Goal: Transaction & Acquisition: Purchase product/service

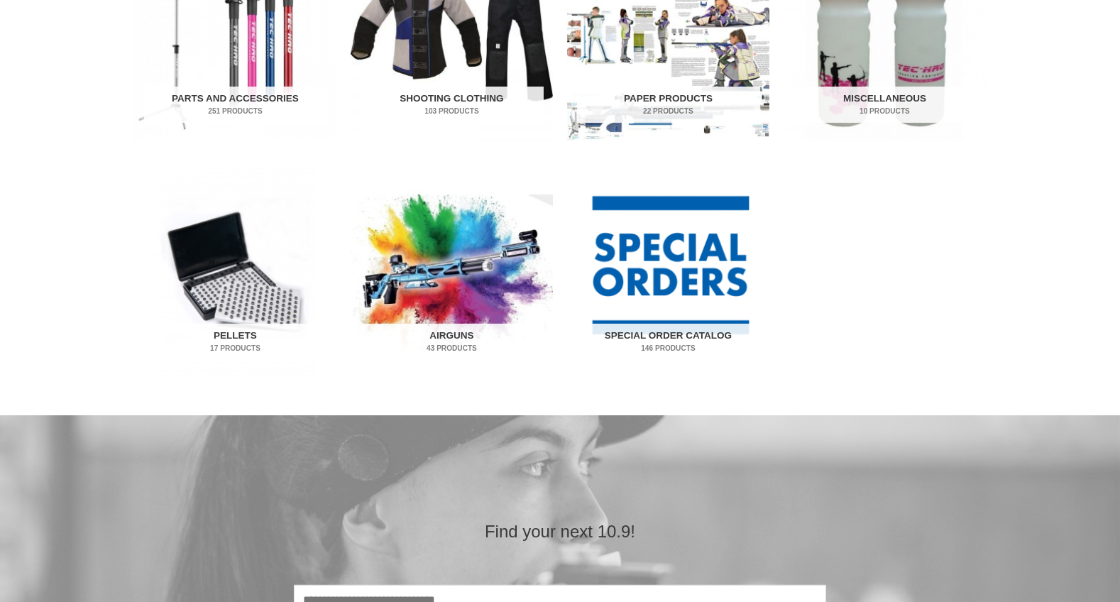
scroll to position [852, 0]
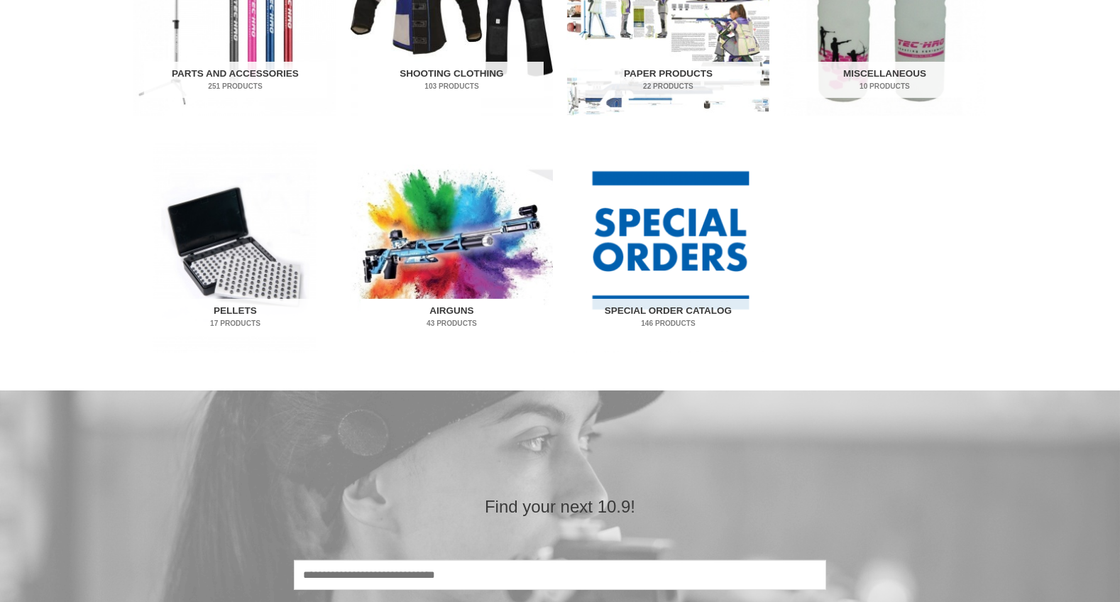
click at [459, 313] on h2 "Airguns 43 Products" at bounding box center [452, 317] width 183 height 37
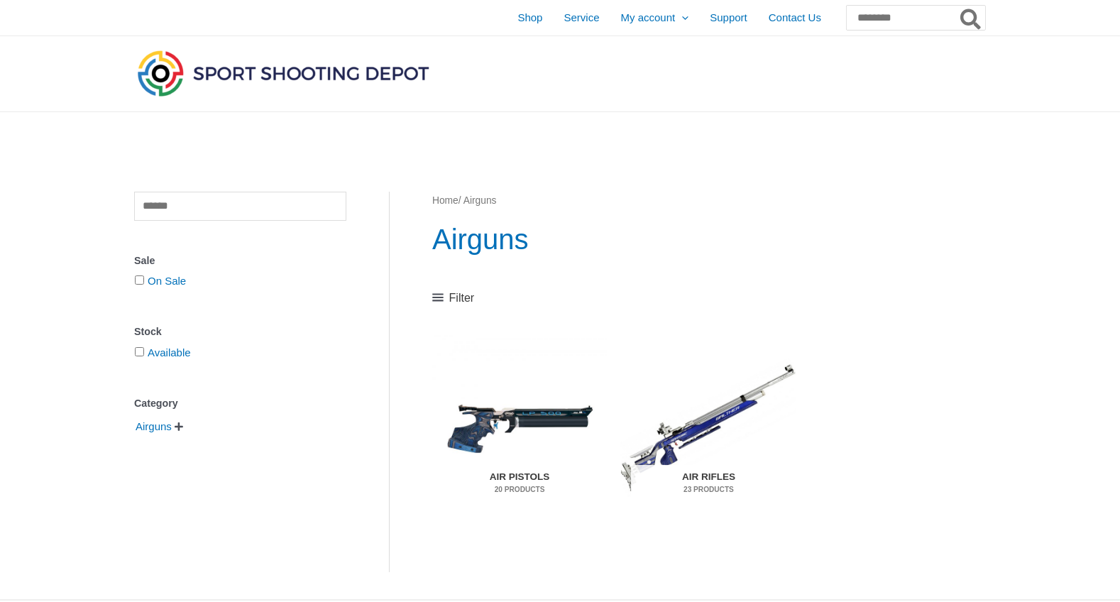
click at [518, 478] on h2 "Air Pistols 20 Products" at bounding box center [519, 483] width 155 height 37
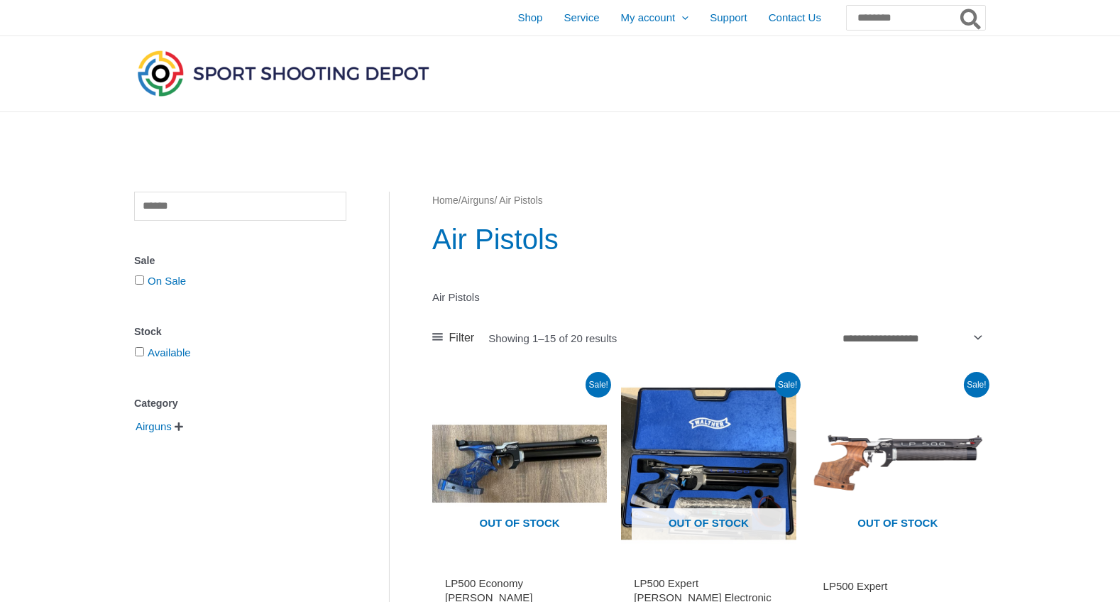
click at [461, 334] on span "Filter" at bounding box center [462, 337] width 26 height 21
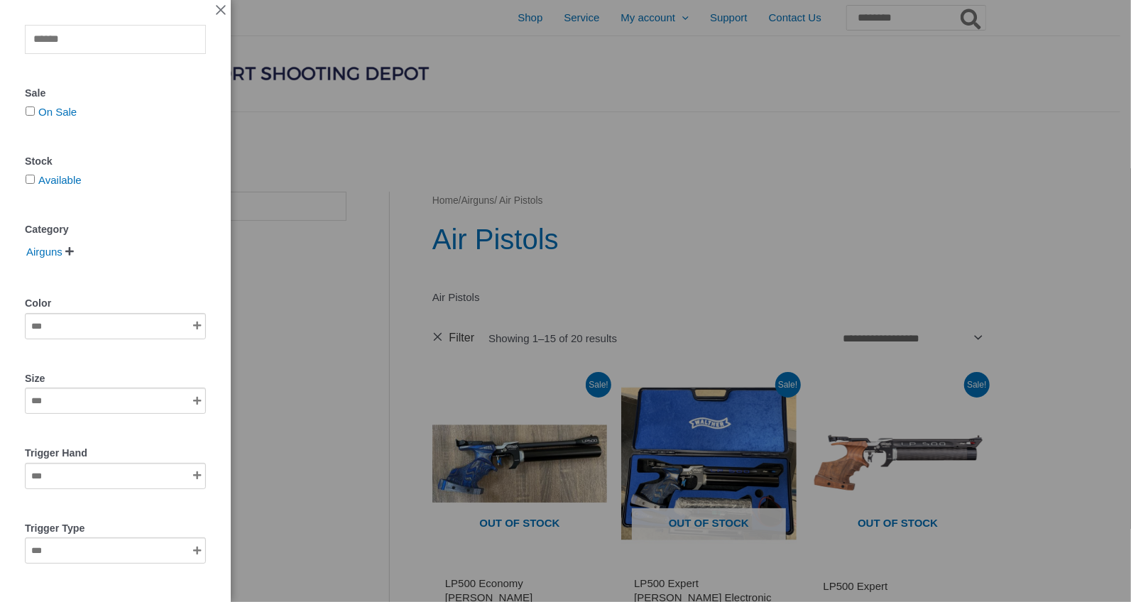
click at [791, 154] on div "Clear Sale On Sale Stock Available Category Airguns   Air Pistols Color Size …" at bounding box center [565, 301] width 1131 height 602
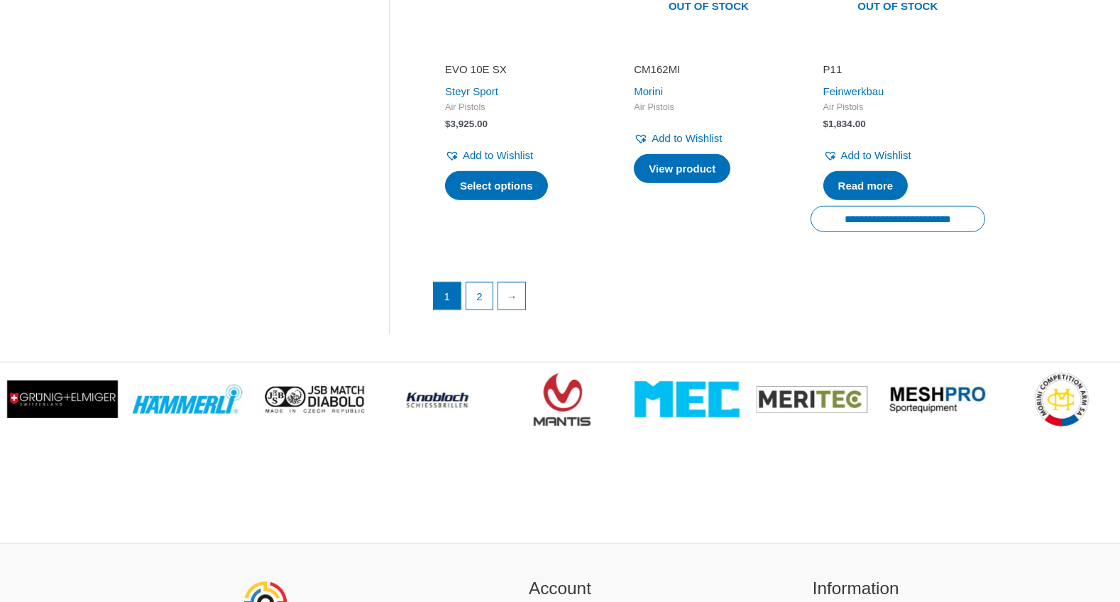
scroll to position [2271, 0]
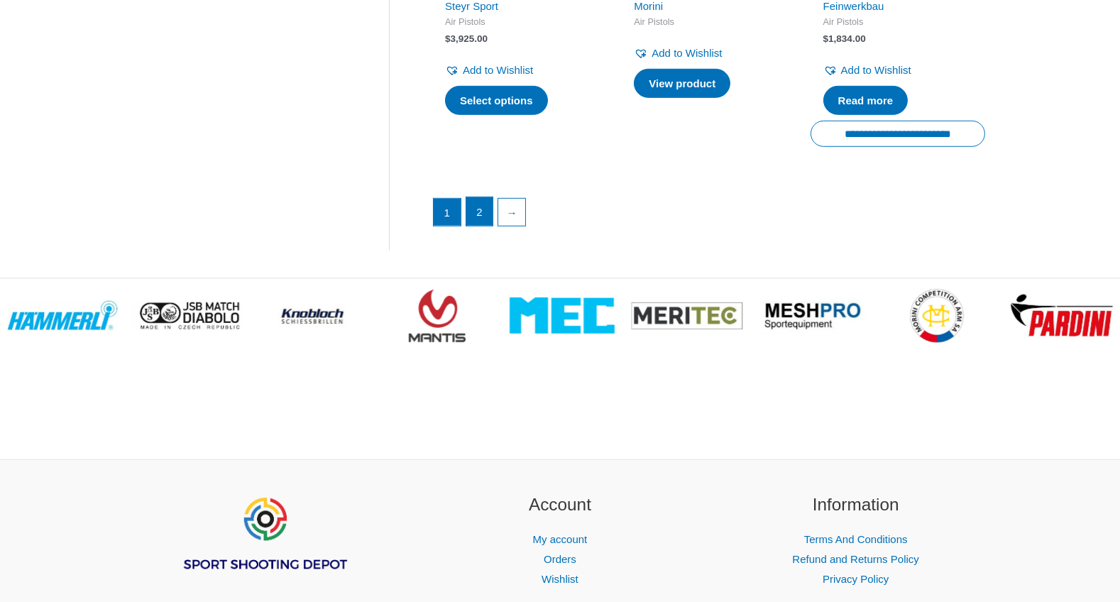
click at [485, 199] on link "2" at bounding box center [479, 211] width 27 height 28
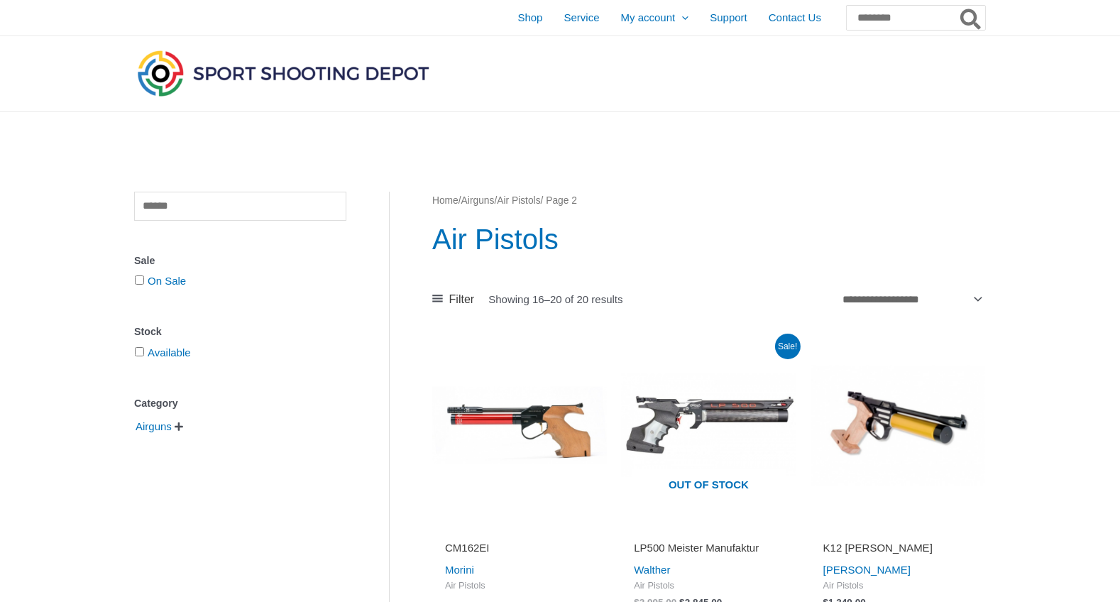
click at [488, 197] on link "Airguns" at bounding box center [477, 200] width 33 height 11
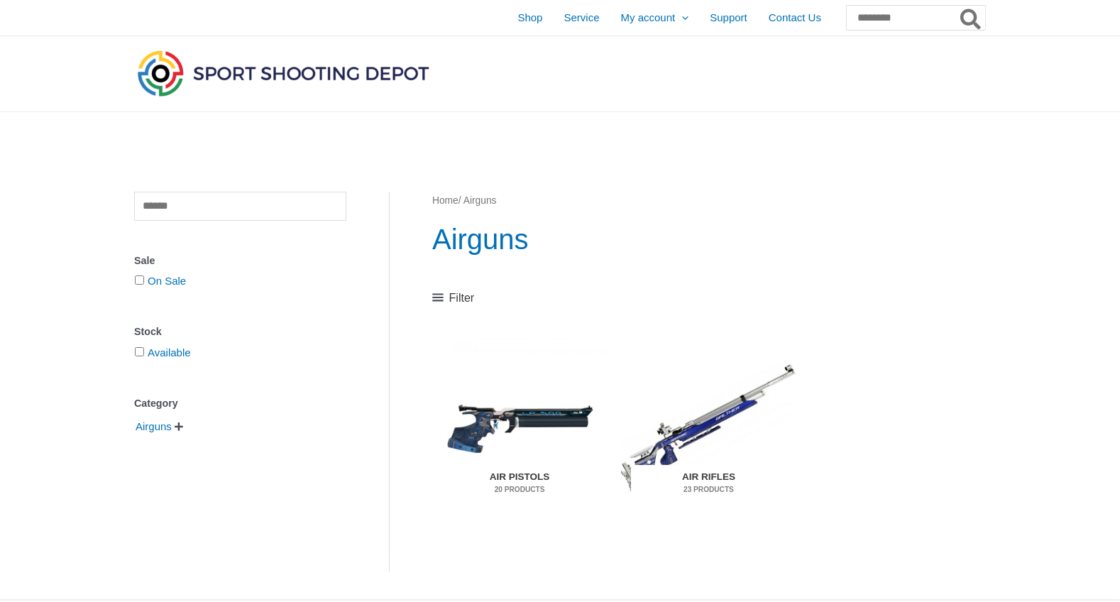
click at [700, 486] on mark "23 Products" at bounding box center [708, 489] width 155 height 11
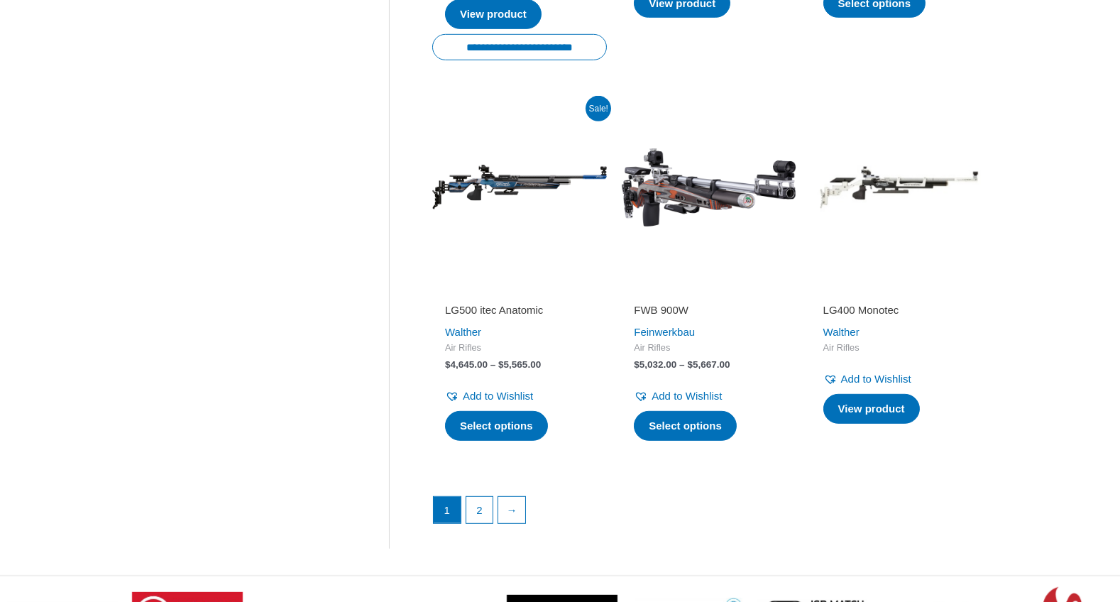
scroll to position [1916, 0]
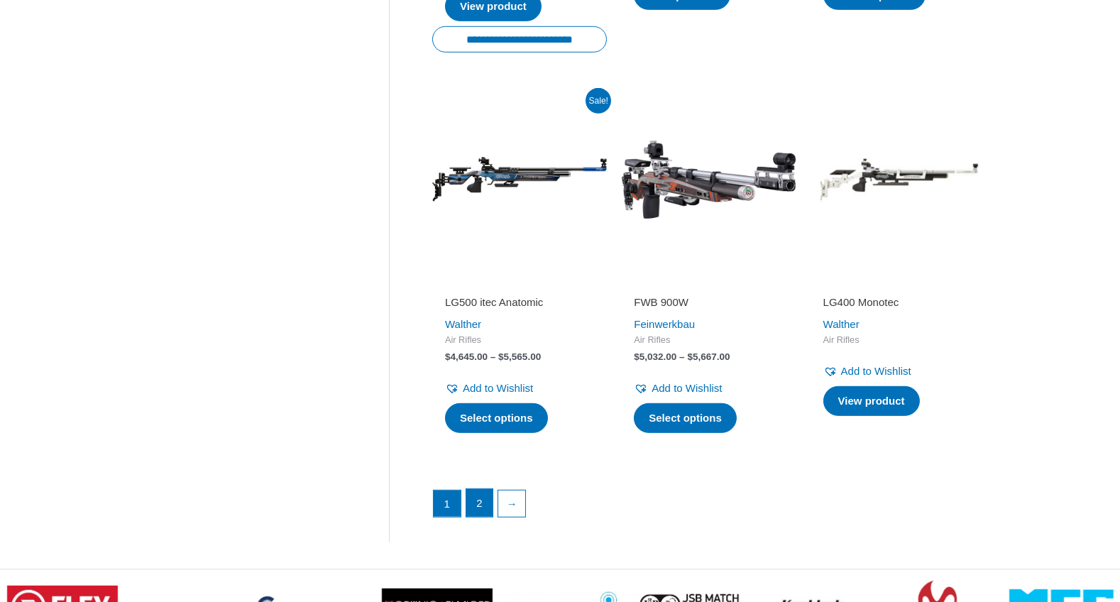
click at [488, 511] on link "2" at bounding box center [479, 503] width 27 height 28
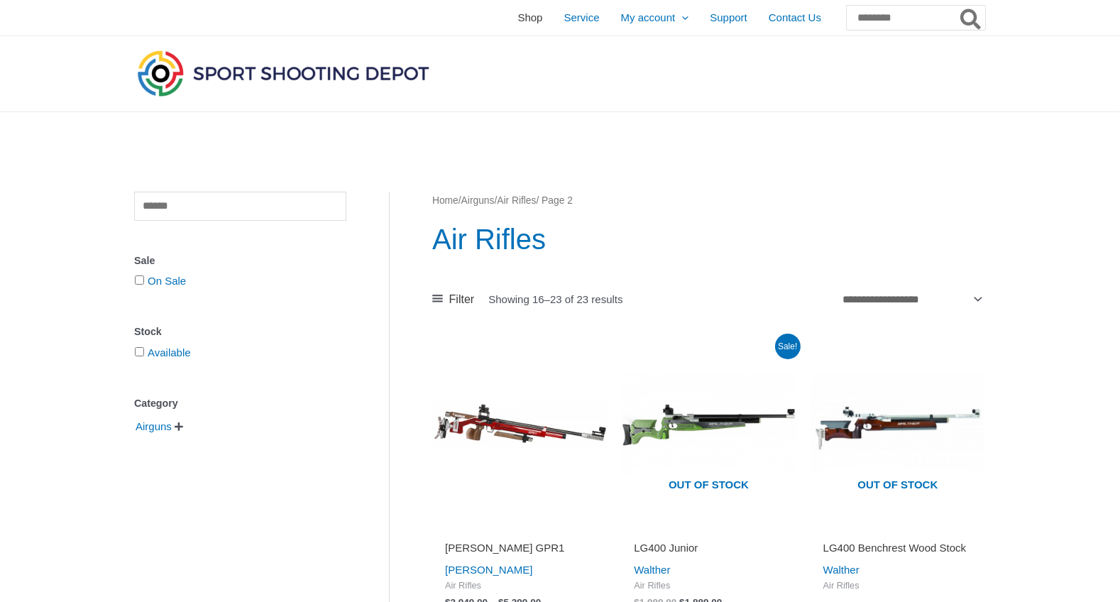
click at [517, 18] on span "Shop" at bounding box center [529, 17] width 25 height 35
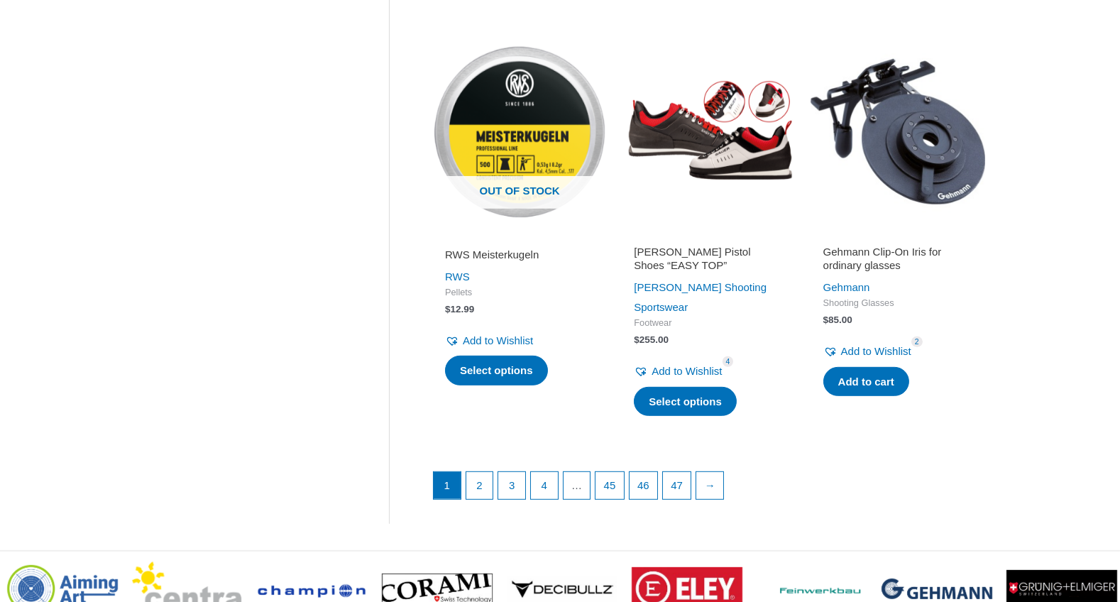
scroll to position [2058, 0]
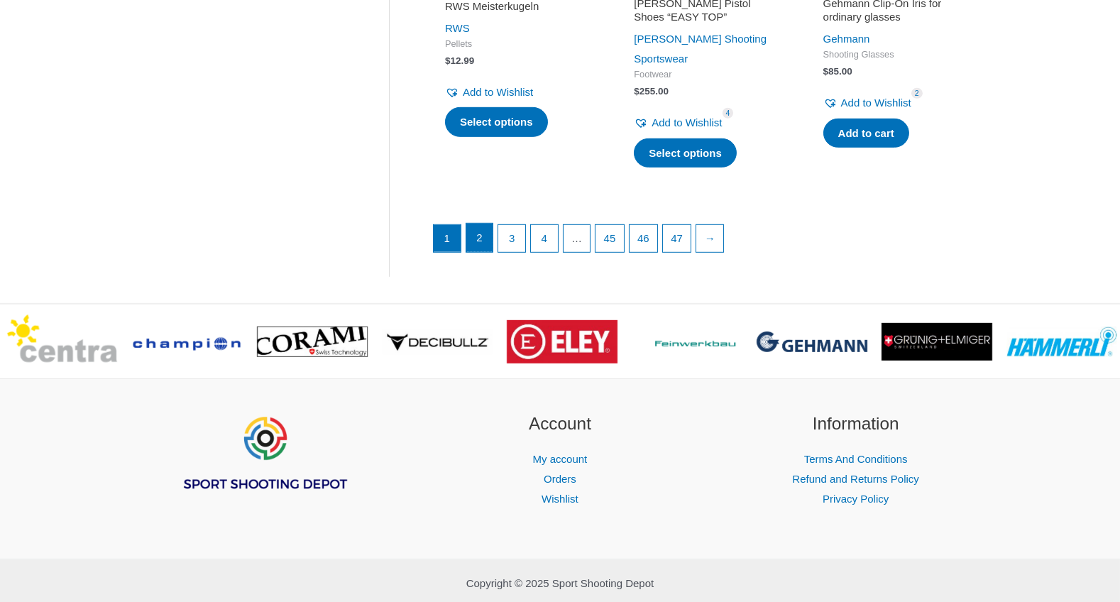
click at [480, 224] on link "2" at bounding box center [479, 238] width 27 height 28
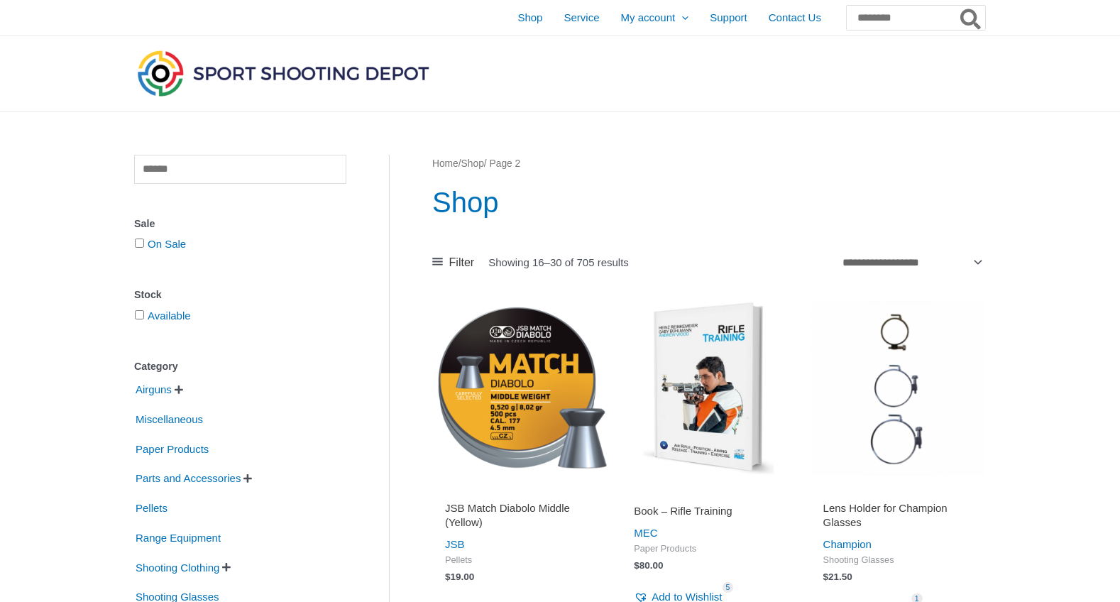
click at [278, 72] on img at bounding box center [283, 73] width 298 height 53
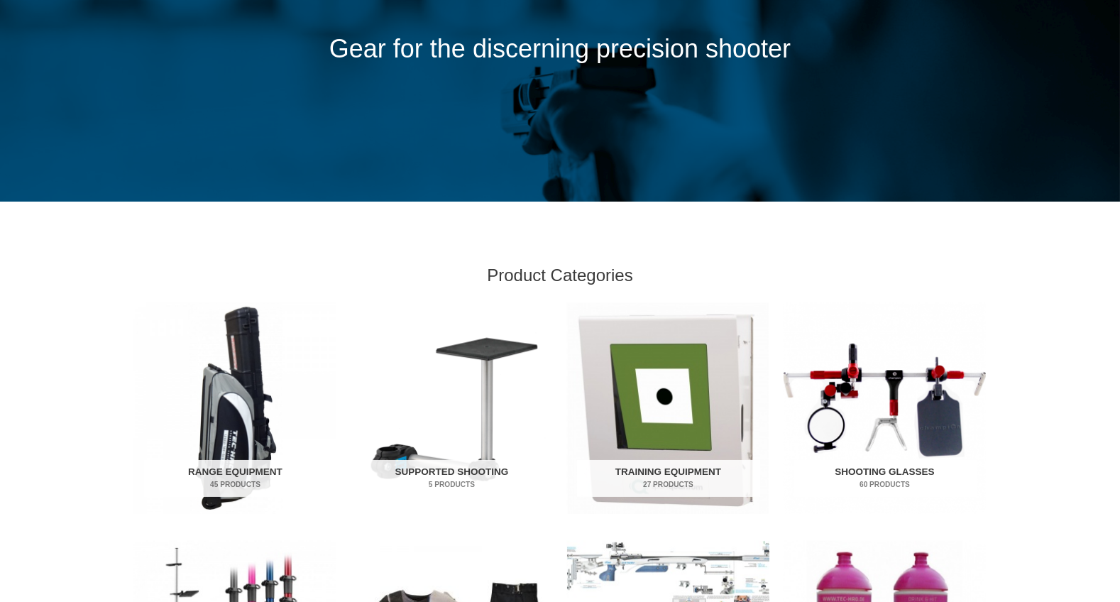
scroll to position [355, 0]
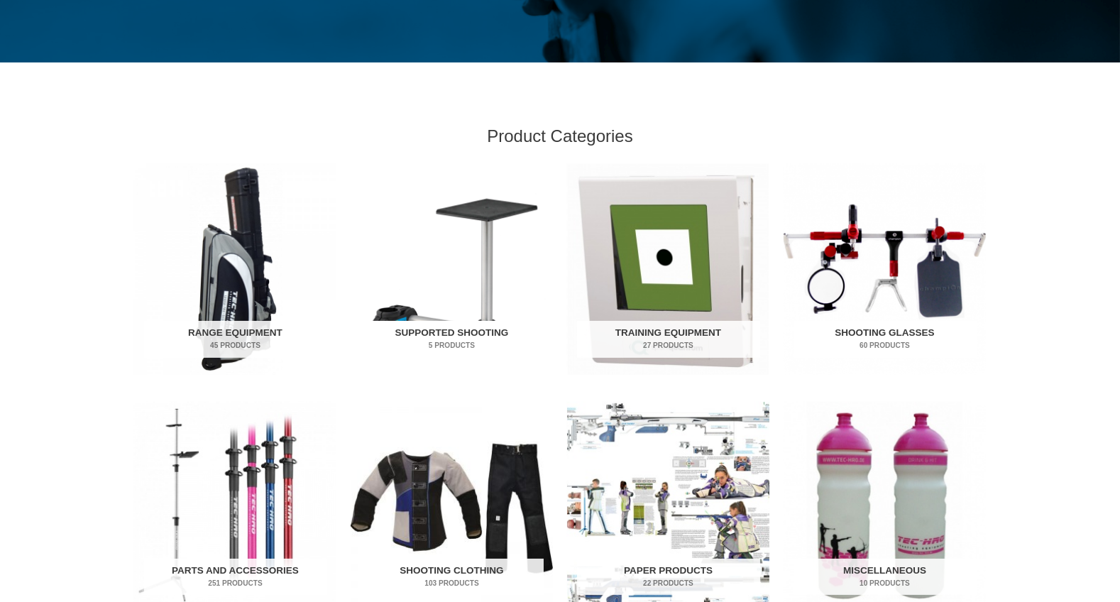
click at [445, 338] on h2 "Supported Shooting 5 Products" at bounding box center [452, 339] width 183 height 37
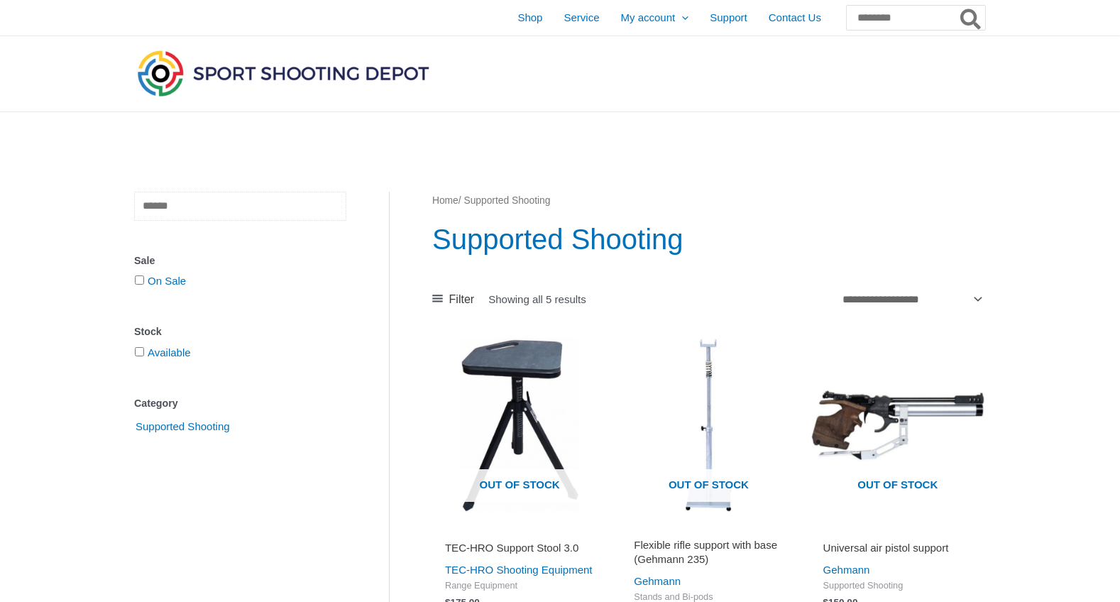
click at [224, 210] on input "text" at bounding box center [240, 206] width 212 height 29
type input "*****"
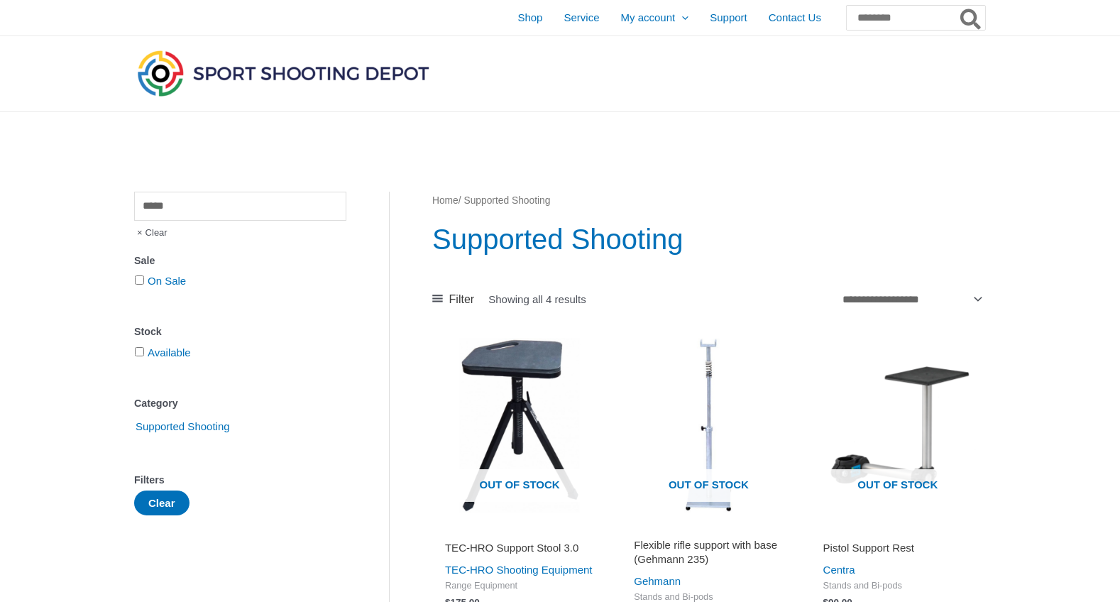
click at [301, 333] on div "Stock" at bounding box center [240, 332] width 212 height 21
click at [157, 71] on img at bounding box center [283, 73] width 298 height 53
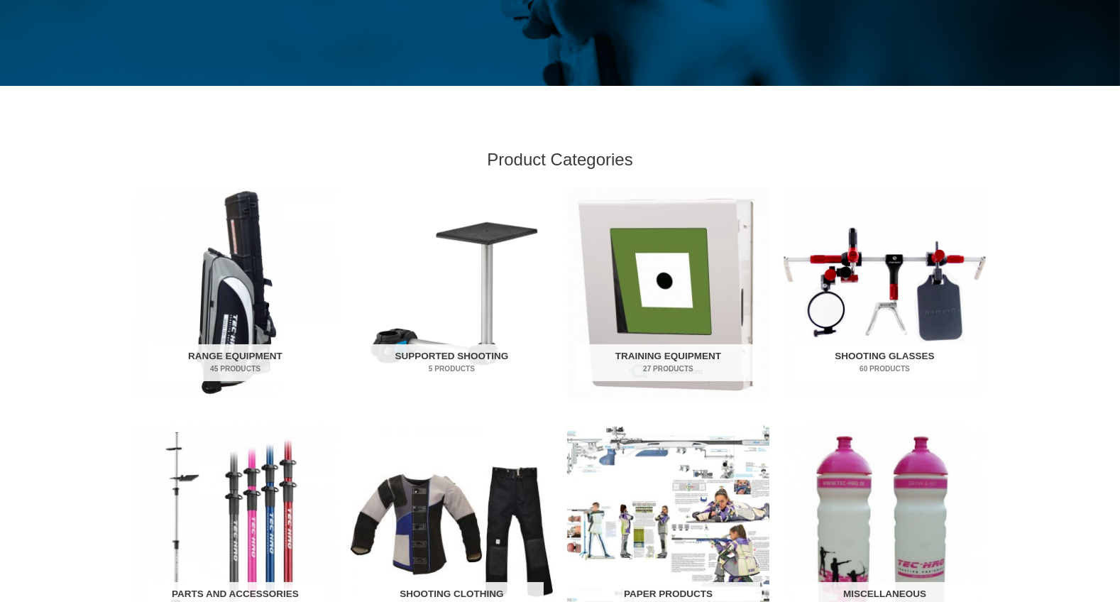
scroll to position [355, 0]
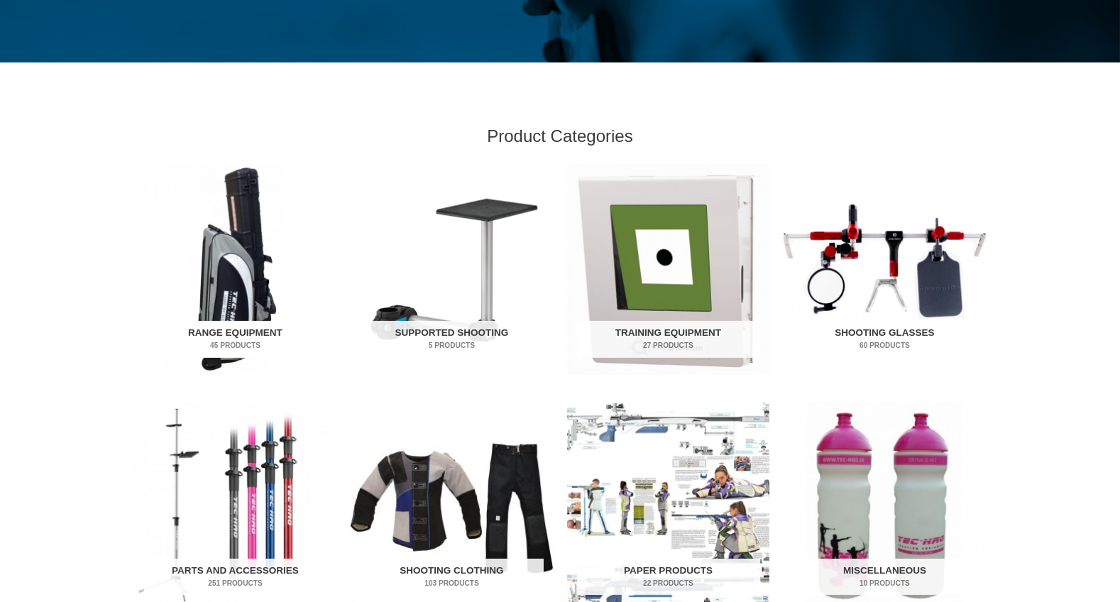
click at [213, 334] on h2 "Range Equipment 45 Products" at bounding box center [235, 339] width 183 height 37
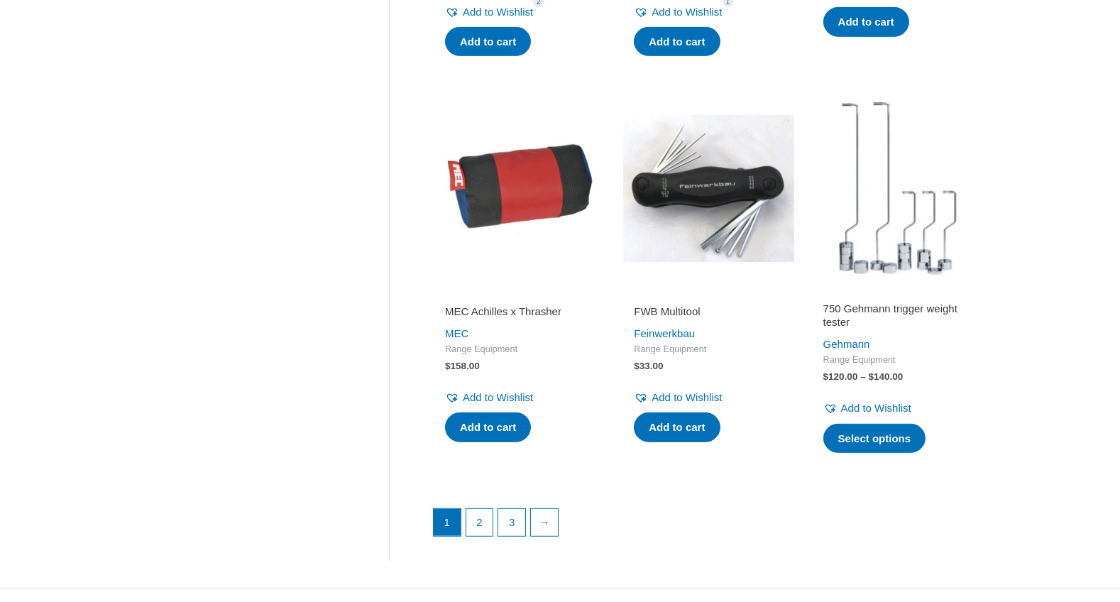
scroll to position [1846, 0]
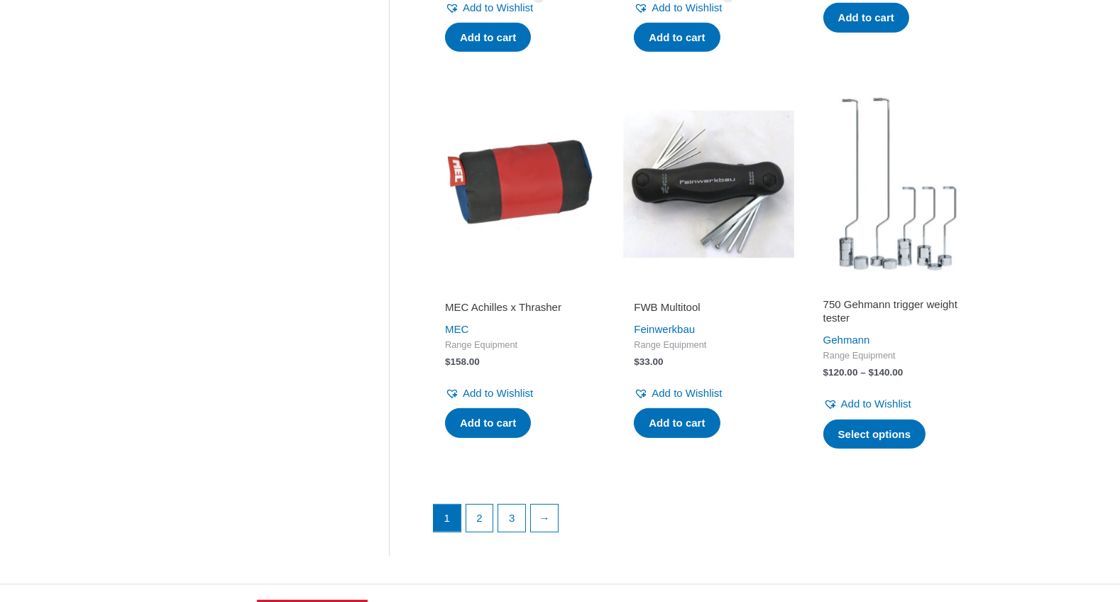
click at [481, 510] on li "2" at bounding box center [480, 518] width 28 height 28
click at [478, 523] on link "2" at bounding box center [479, 519] width 27 height 28
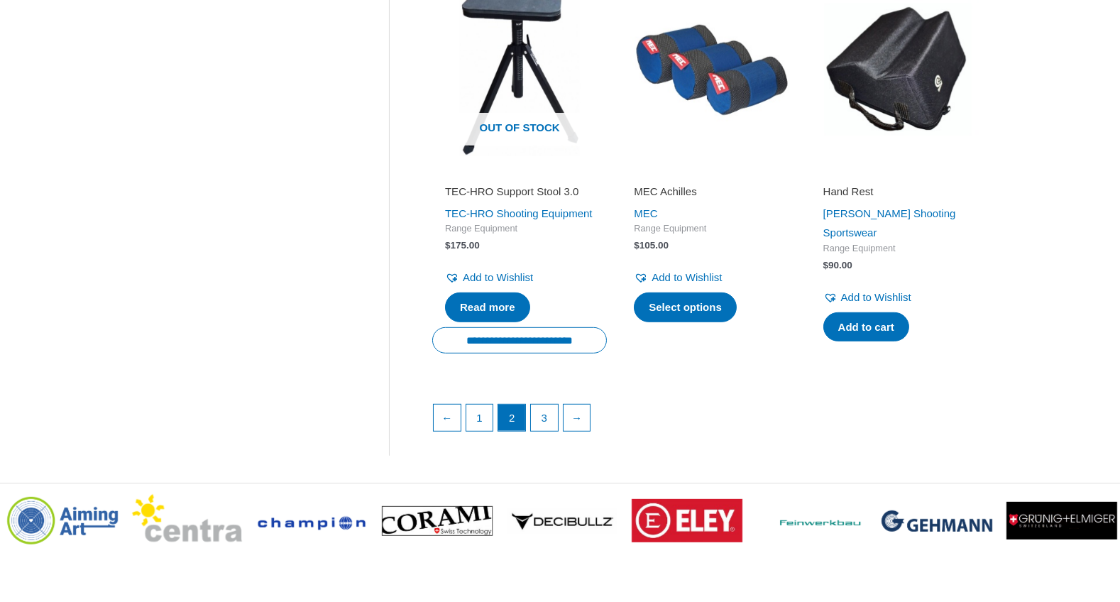
scroll to position [1987, 0]
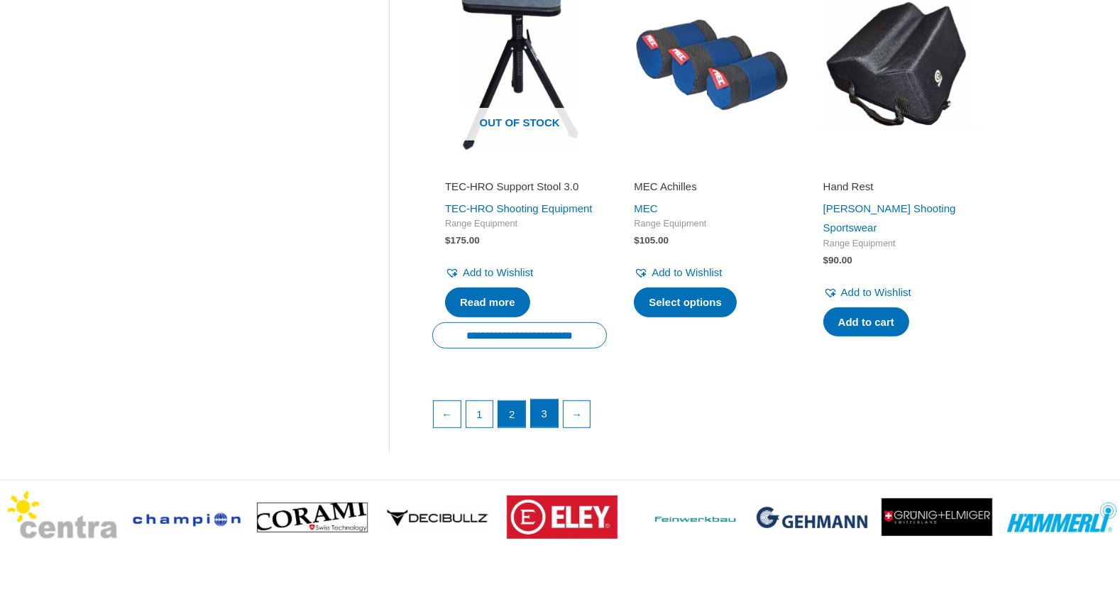
click at [548, 428] on link "3" at bounding box center [544, 414] width 27 height 28
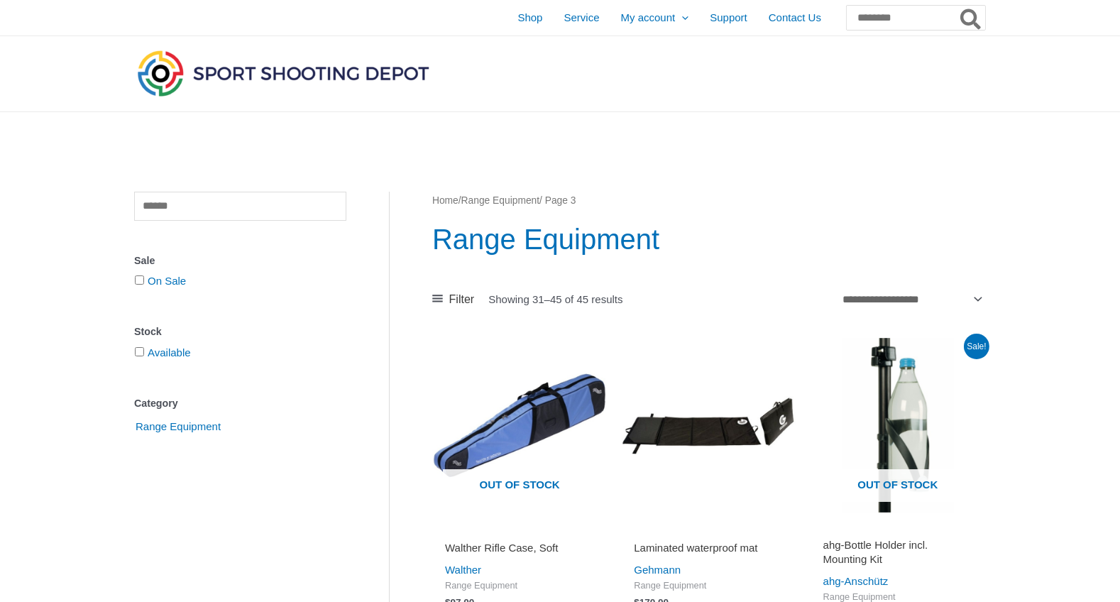
click at [155, 70] on img at bounding box center [283, 73] width 298 height 53
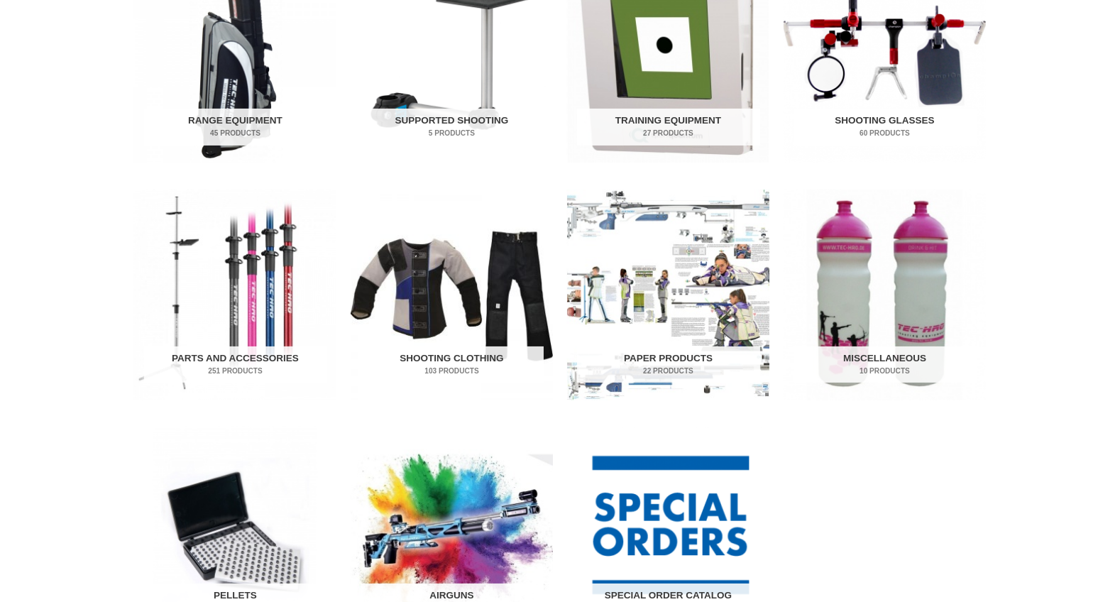
scroll to position [568, 0]
click at [253, 353] on h2 "Parts and Accessories 251 Products" at bounding box center [235, 364] width 183 height 37
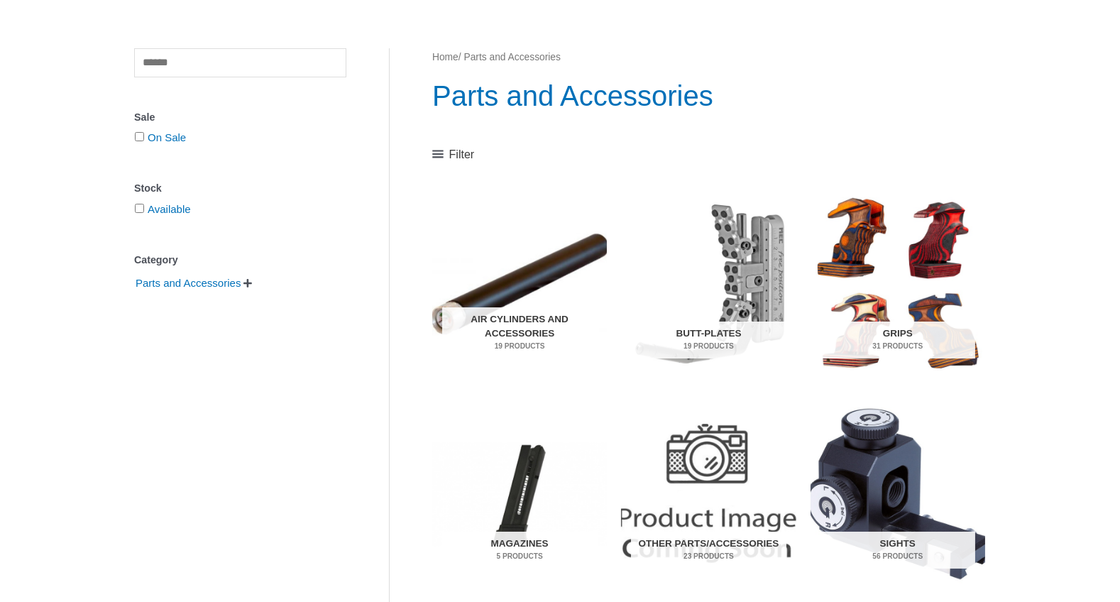
scroll to position [142, 0]
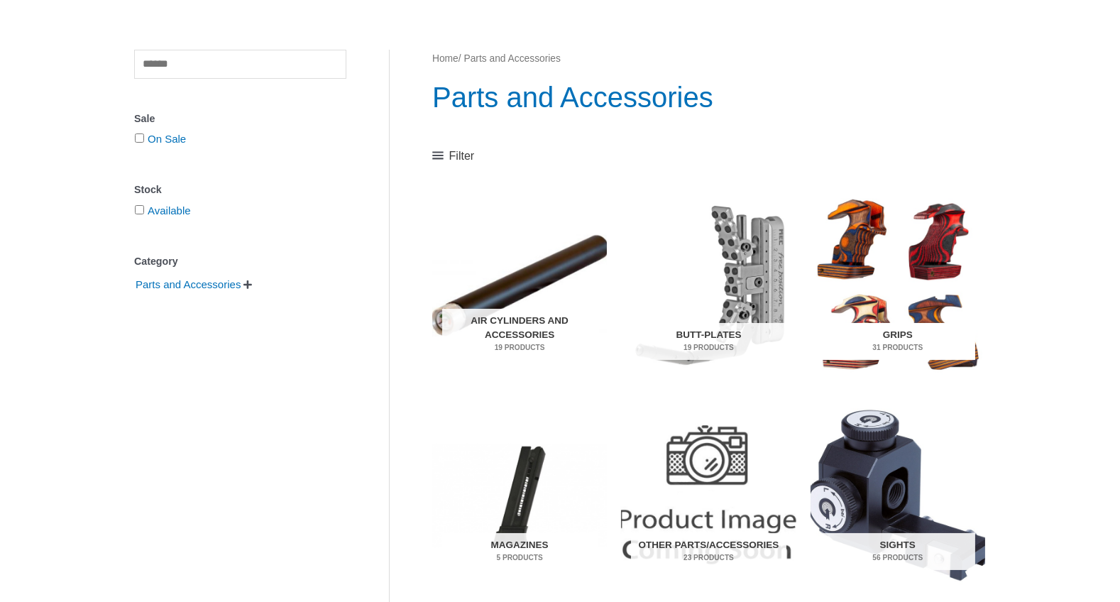
click at [896, 337] on h2 "Grips 31 Products" at bounding box center [897, 341] width 155 height 37
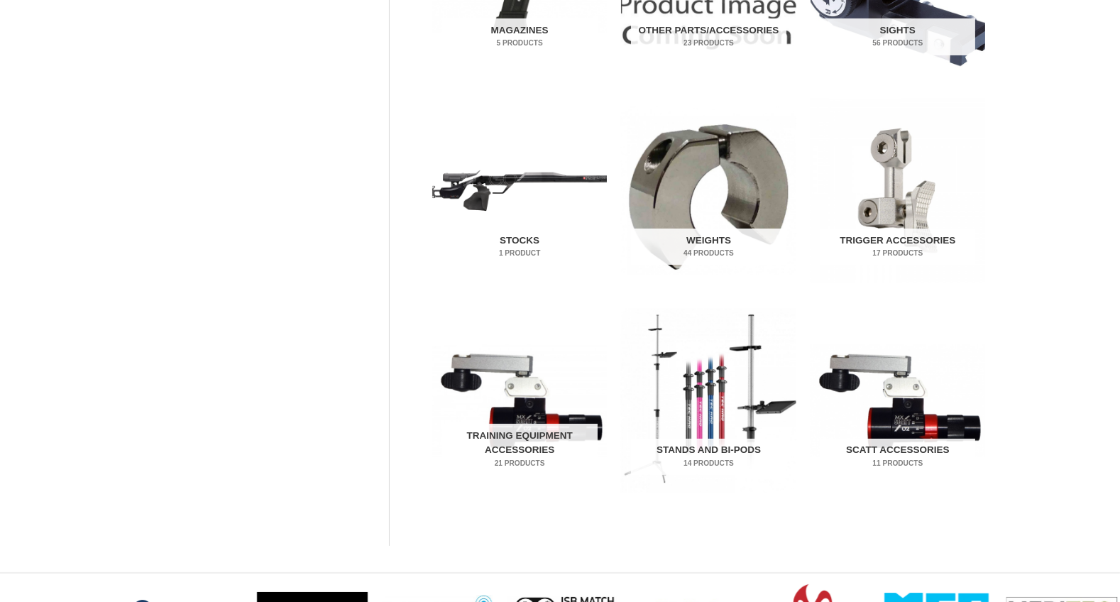
scroll to position [710, 0]
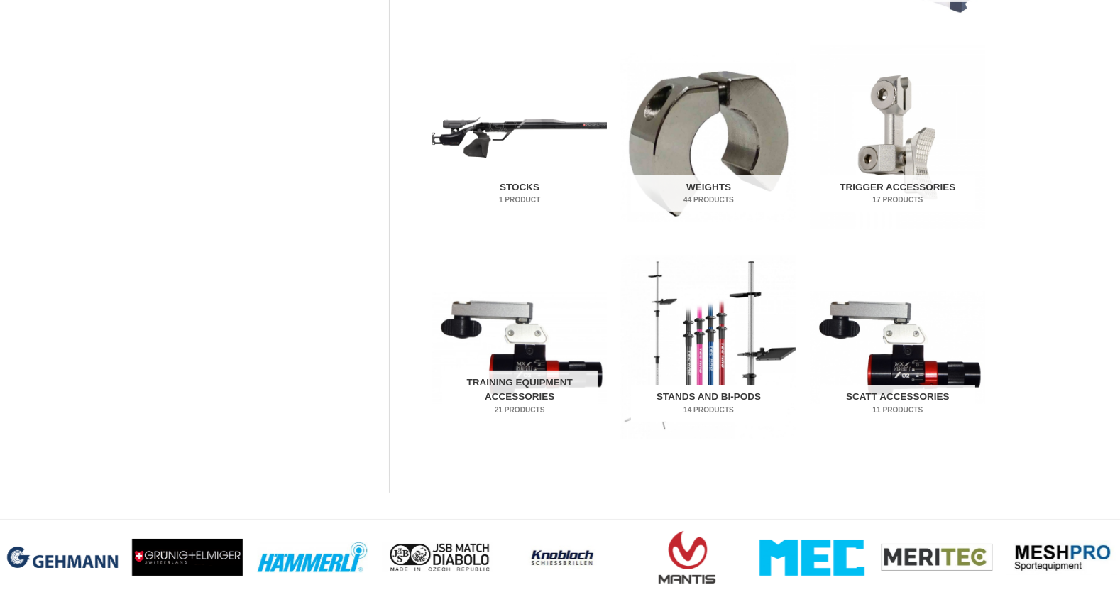
click at [709, 400] on h2 "Stands and Bi-pods 14 Products" at bounding box center [708, 403] width 155 height 37
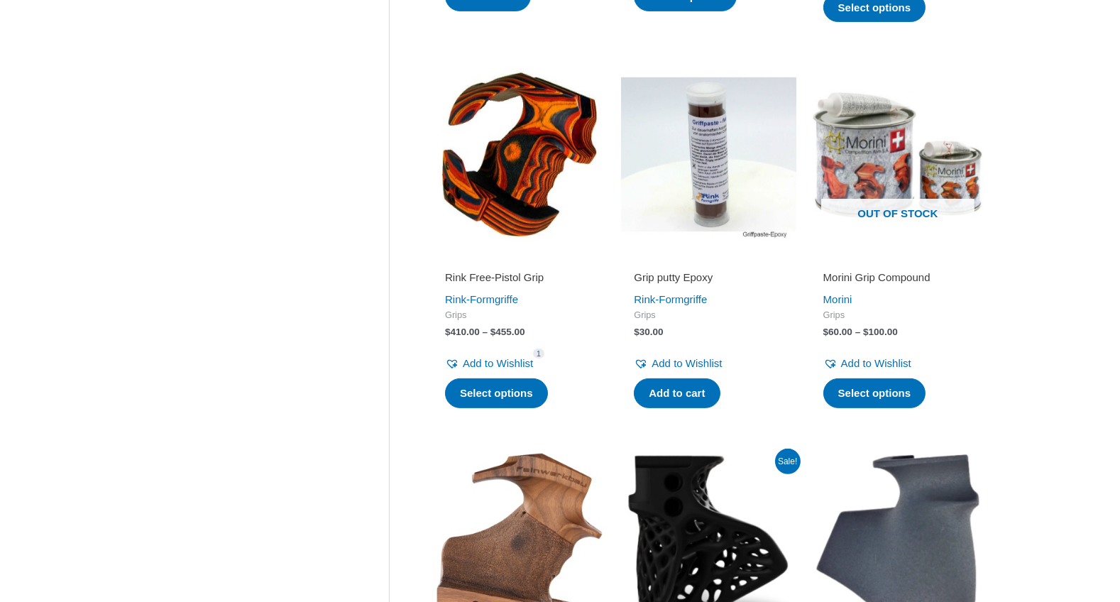
scroll to position [1065, 0]
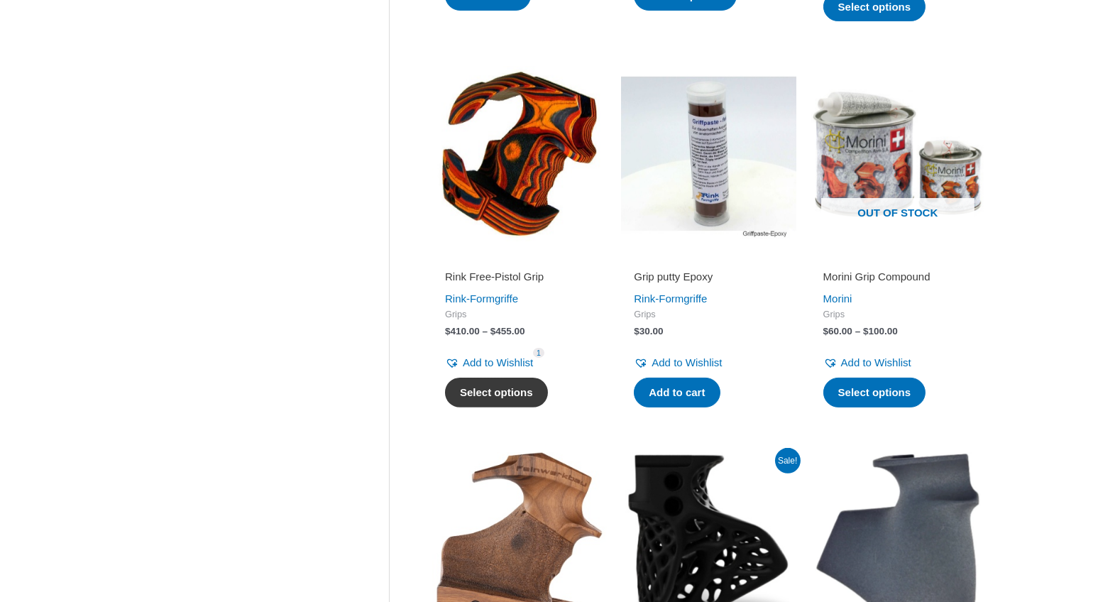
click at [503, 388] on link "Select options" at bounding box center [496, 393] width 103 height 30
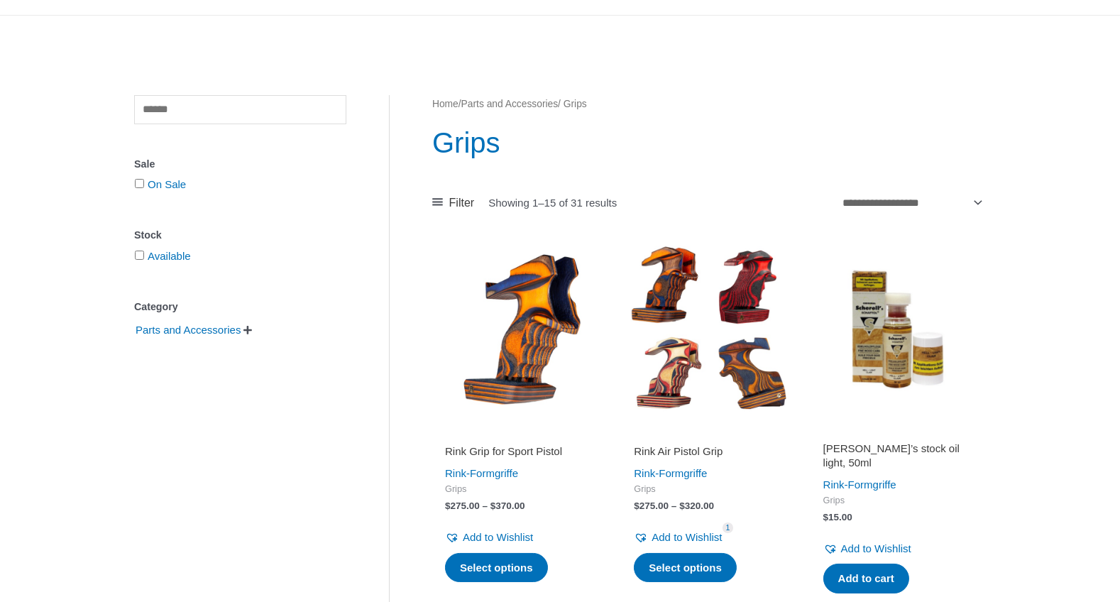
scroll to position [0, 0]
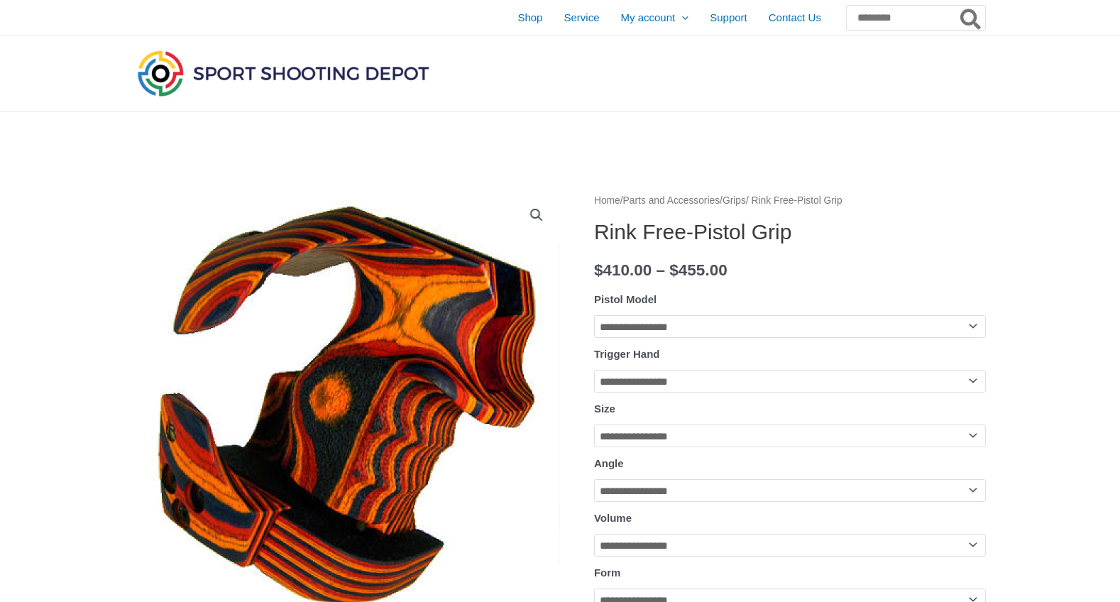
click at [976, 329] on select "**********" at bounding box center [790, 326] width 392 height 23
select select "*****"
click at [594, 315] on select "**********" at bounding box center [790, 326] width 392 height 23
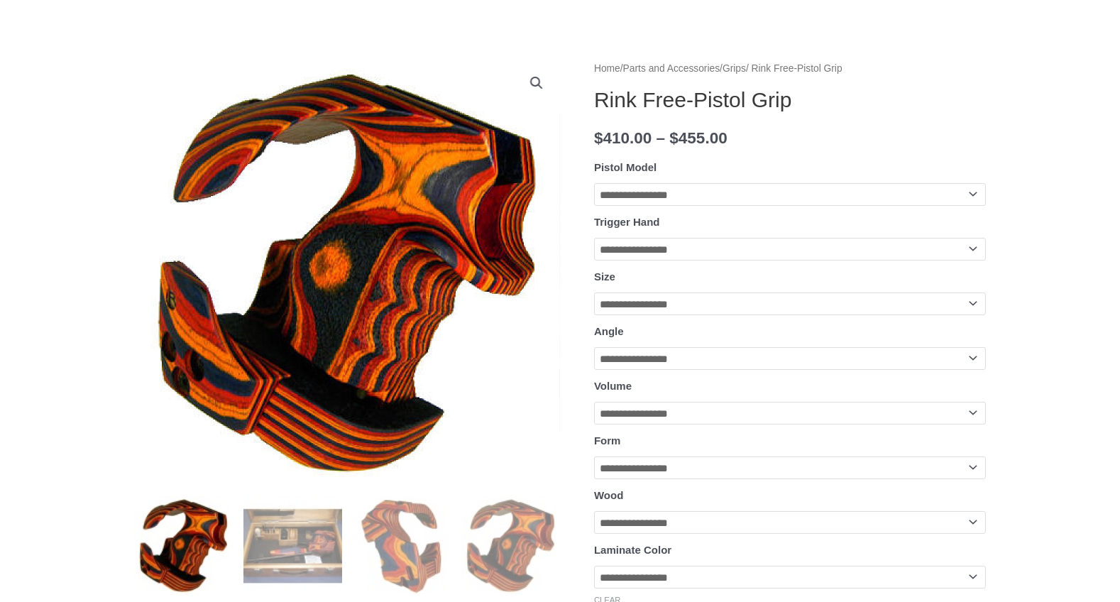
scroll to position [142, 0]
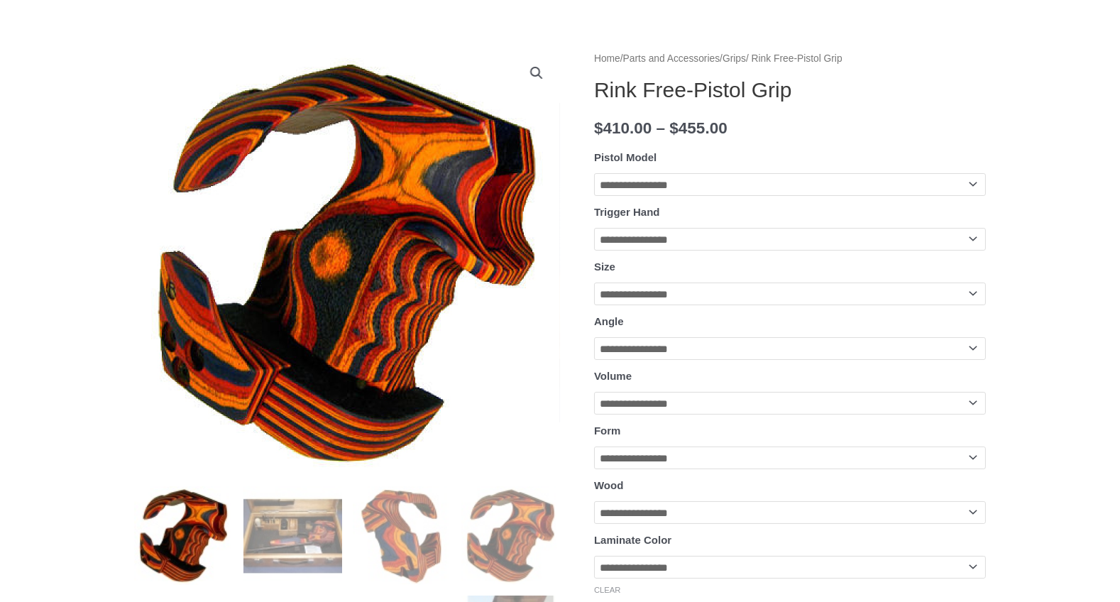
click at [972, 295] on select "**********" at bounding box center [790, 294] width 392 height 23
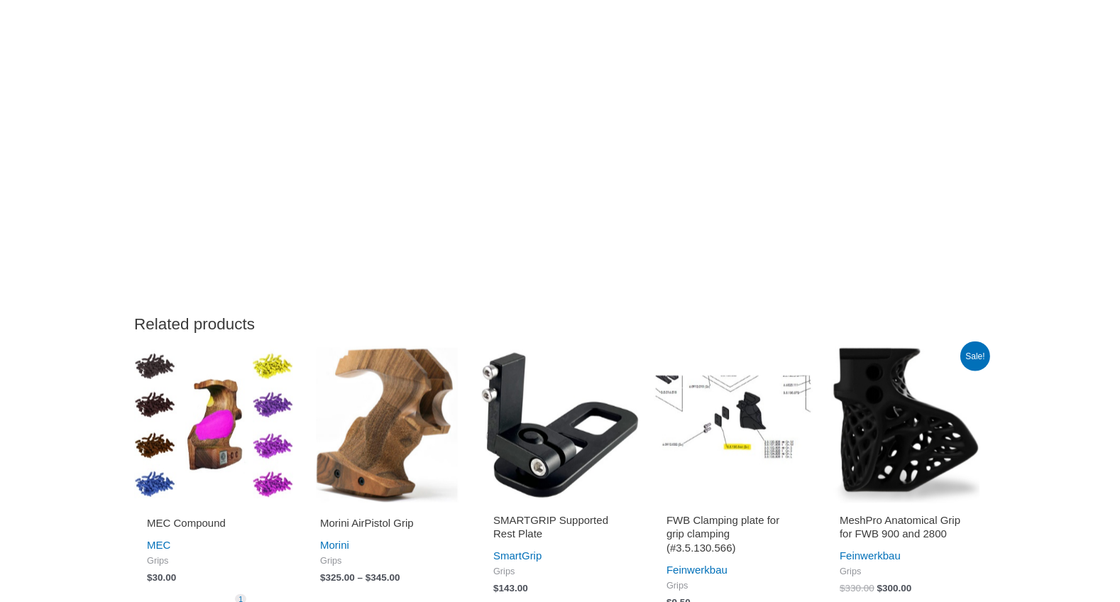
scroll to position [3691, 0]
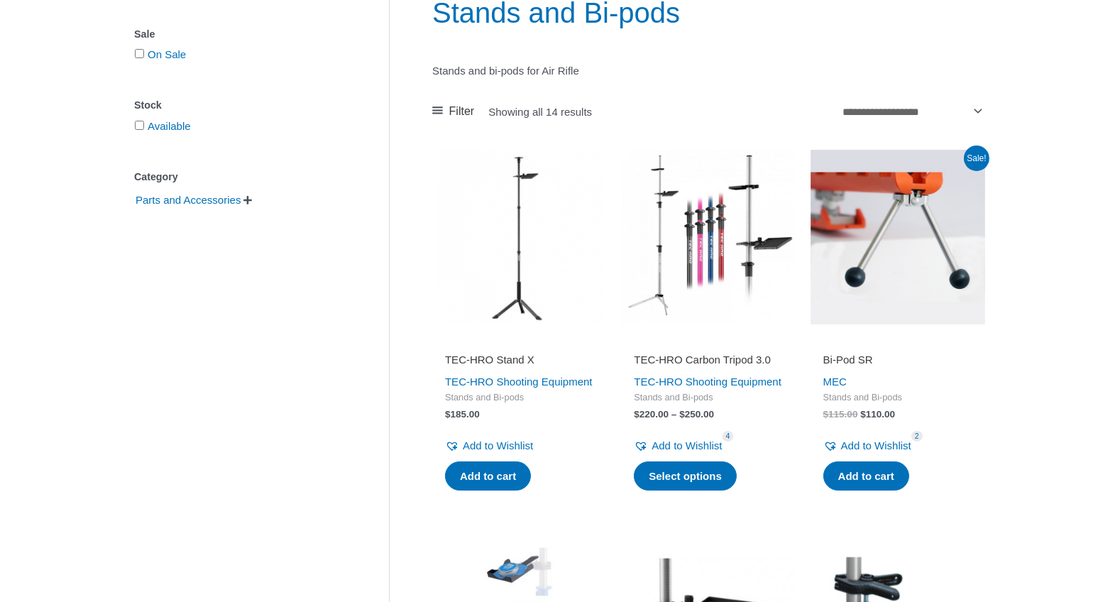
scroll to position [142, 0]
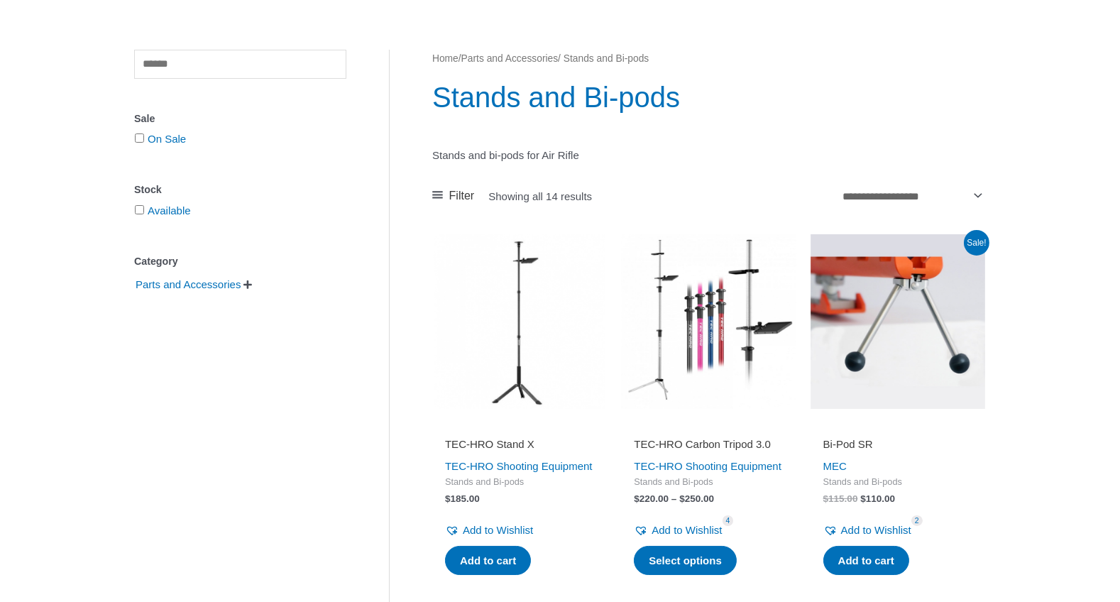
click at [704, 451] on h2 "TEC-HRO Carbon Tripod 3.0" at bounding box center [708, 444] width 149 height 14
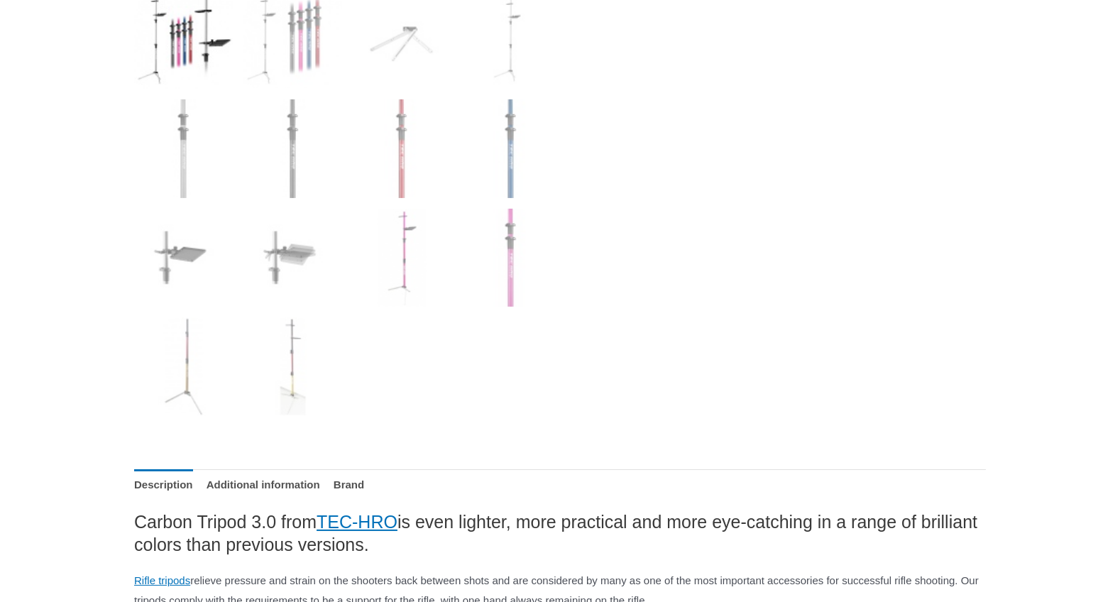
scroll to position [710, 0]
